Goal: Find specific page/section: Find specific page/section

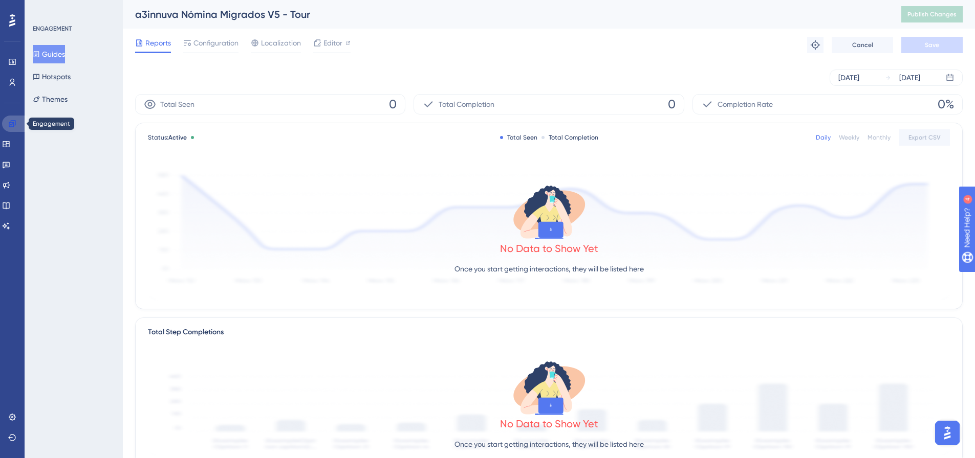
click at [12, 128] on link at bounding box center [14, 124] width 25 height 16
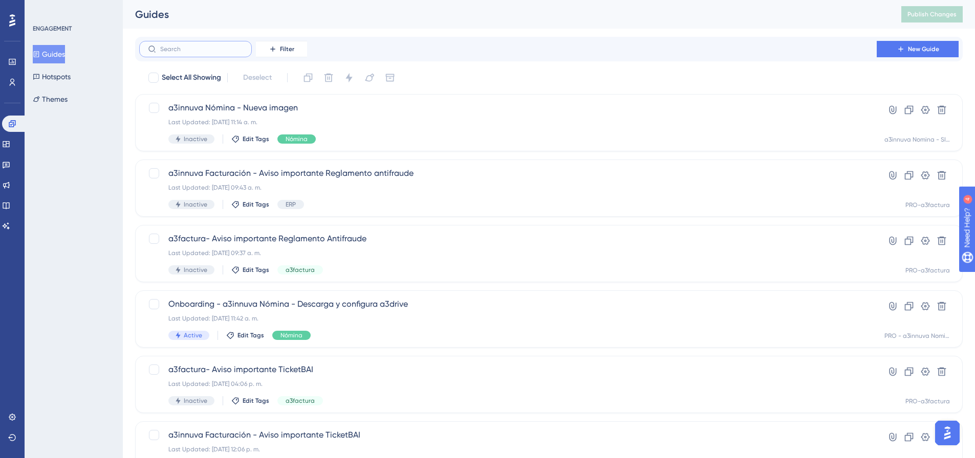
click at [211, 48] on input "text" at bounding box center [201, 49] width 83 height 7
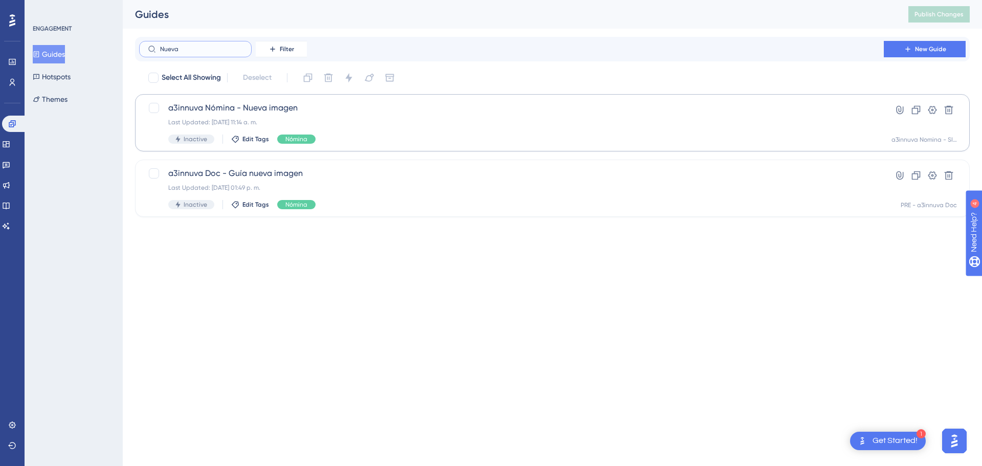
type input "Nueva"
click at [326, 117] on div "a3innuva Nómina - Nueva imagen Last Updated: 02 sept 2025 11:14 a. m. Inactive …" at bounding box center [511, 123] width 687 height 42
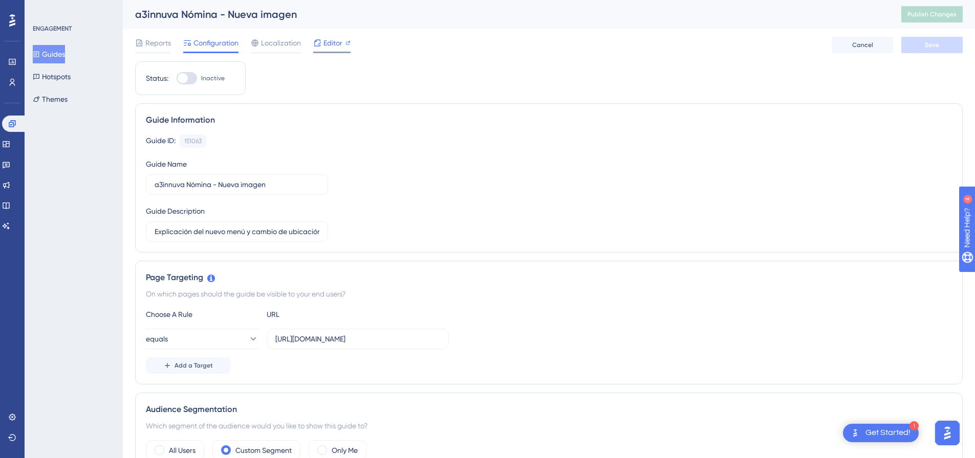
click at [329, 43] on span "Editor" at bounding box center [332, 43] width 19 height 12
click at [333, 42] on span "Editor" at bounding box center [332, 43] width 19 height 12
